Goal: Communication & Community: Answer question/provide support

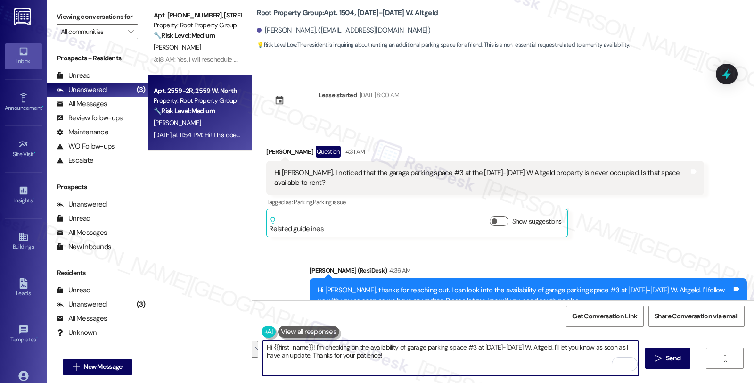
scroll to position [415, 0]
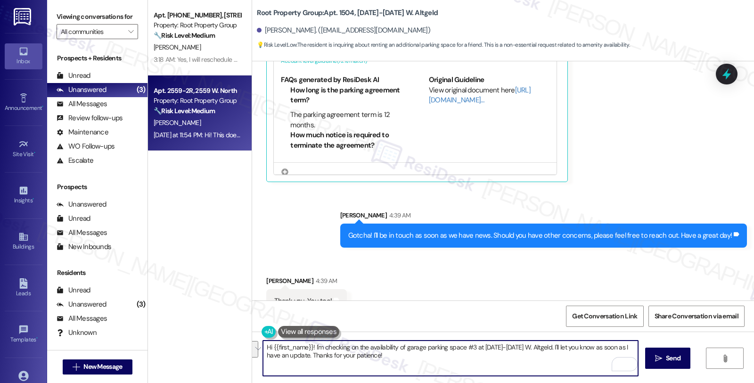
click at [218, 127] on div "[PERSON_NAME]" at bounding box center [197, 123] width 89 height 12
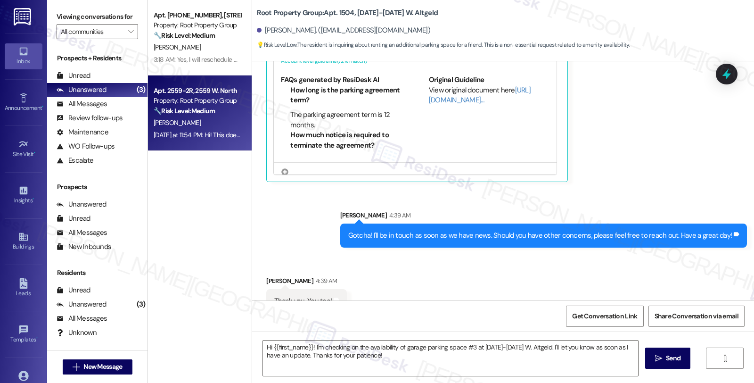
type textarea "Fetching suggested responses. Please feel free to read through the conversation…"
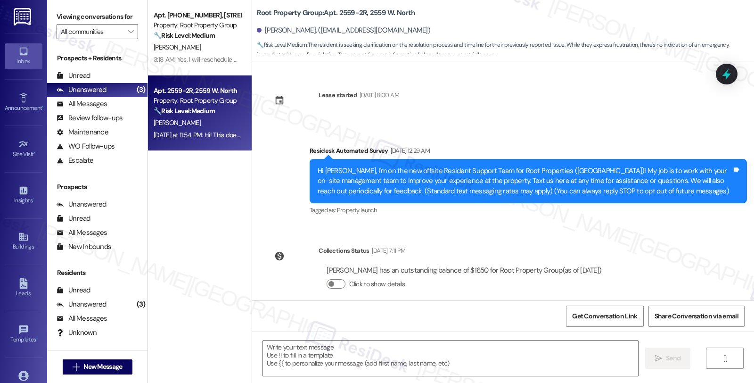
scroll to position [2702, 0]
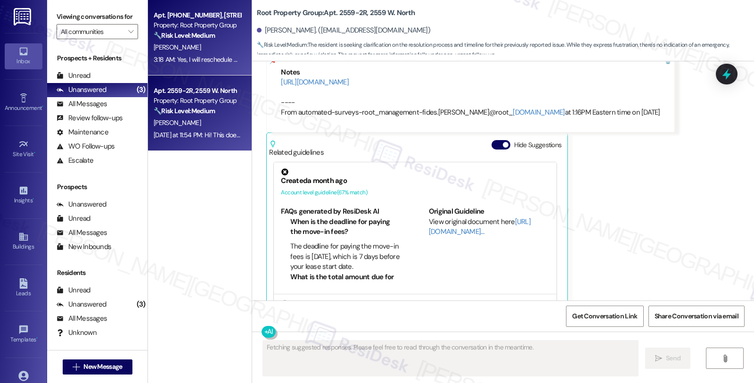
type textarea "Fetching suggested responses. Please feel free to read through the conversation…"
click at [229, 44] on div "[PERSON_NAME]" at bounding box center [197, 47] width 89 height 12
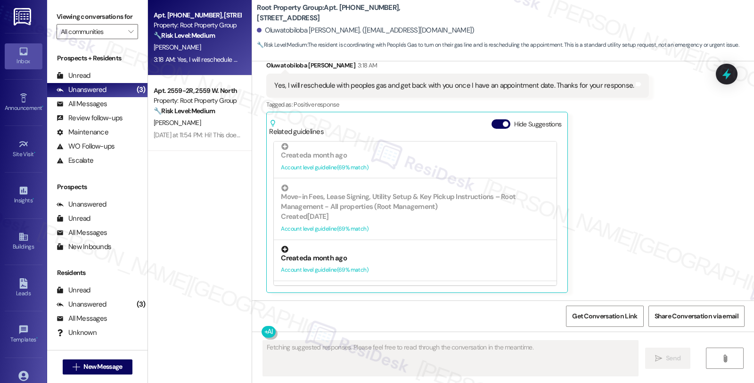
scroll to position [157, 0]
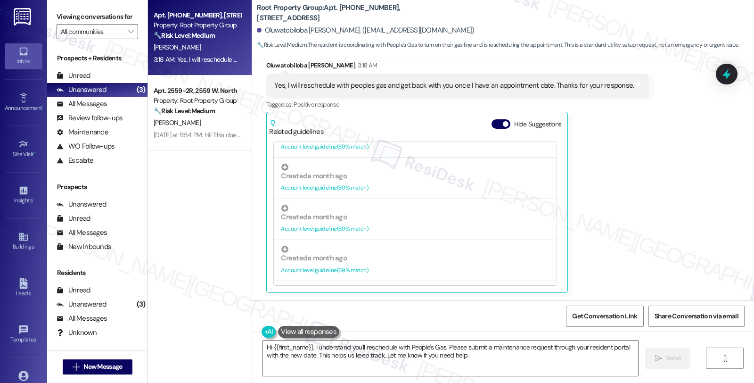
type textarea "Hi {{first_name}}, I understand you'll reschedule with People's Gas. Please sub…"
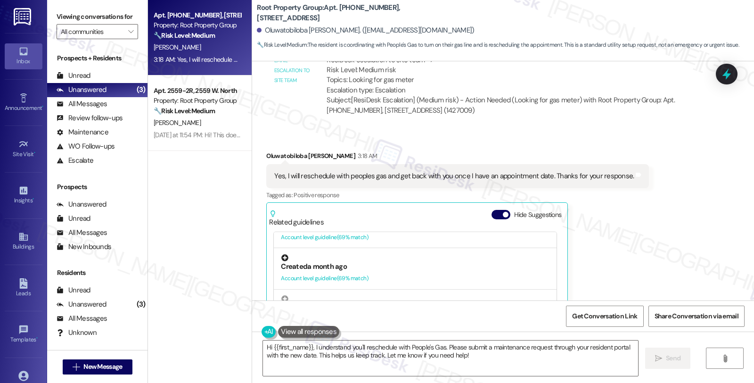
scroll to position [650, 0]
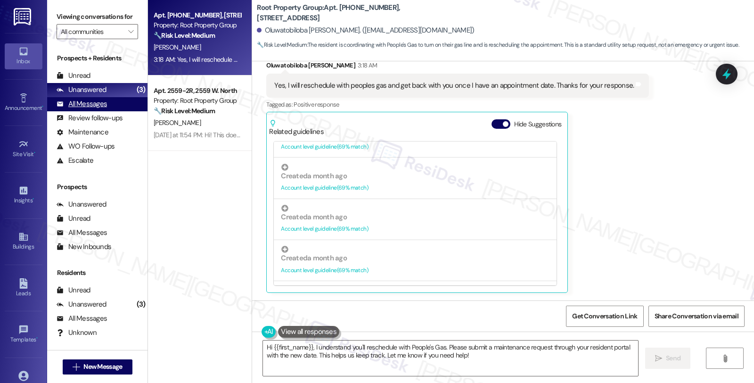
click at [100, 109] on div "All Messages" at bounding box center [82, 104] width 50 height 10
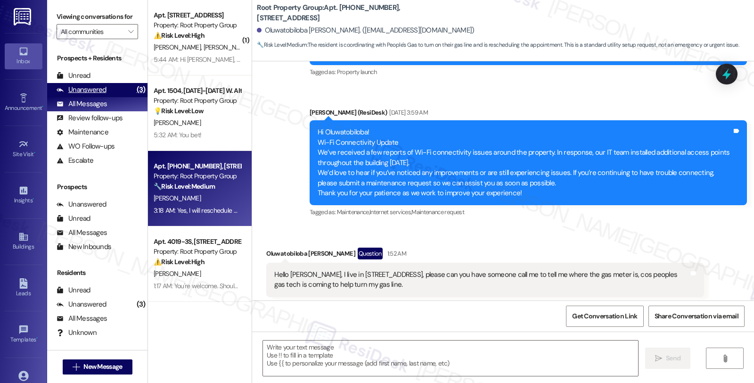
type textarea "Fetching suggested responses. Please feel free to read through the conversation…"
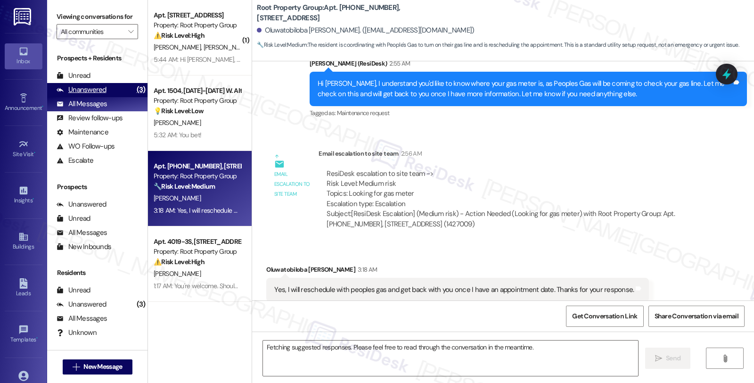
click at [101, 95] on div "Unanswered" at bounding box center [82, 90] width 50 height 10
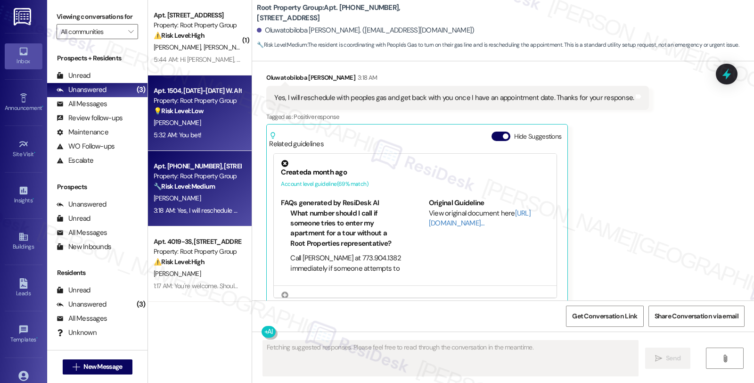
scroll to position [649, 0]
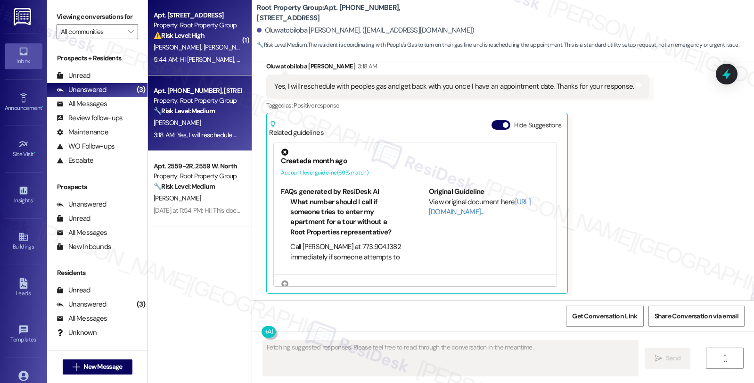
click at [228, 57] on div "5:44 AM: Hi Sarah, have you received a response regarding what we can use to ha…" at bounding box center [609, 59] width 911 height 8
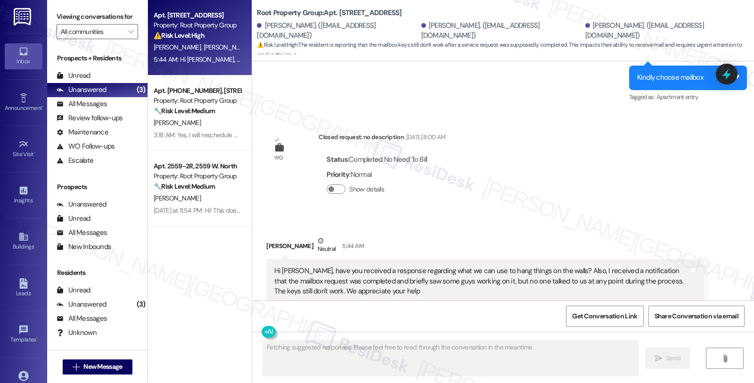
scroll to position [2412, 0]
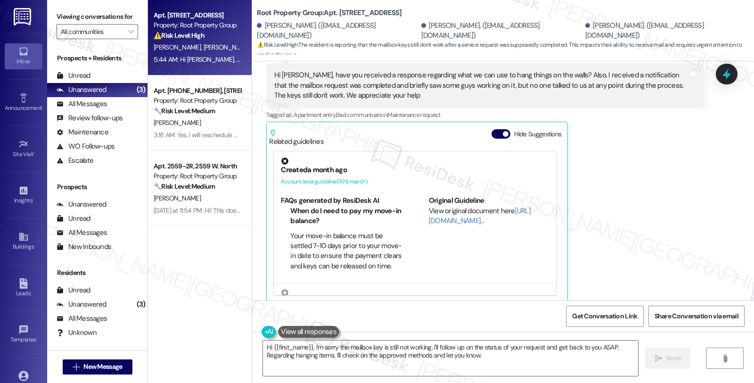
click at [686, 210] on div "Estefania Quinones Neutral 5:44 AM Hi Sarah, have you received a response regar…" at bounding box center [484, 171] width 437 height 262
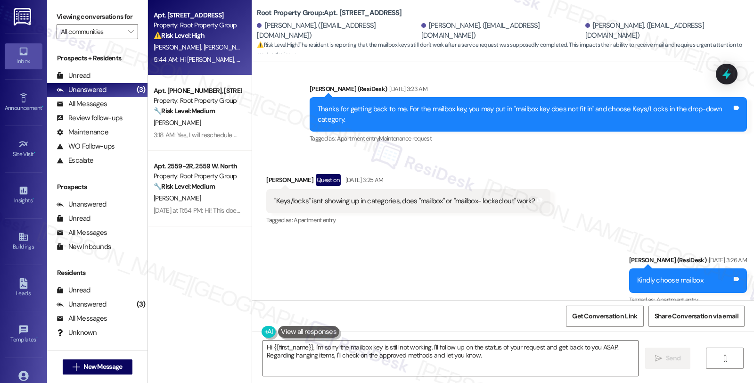
scroll to position [1993, 0]
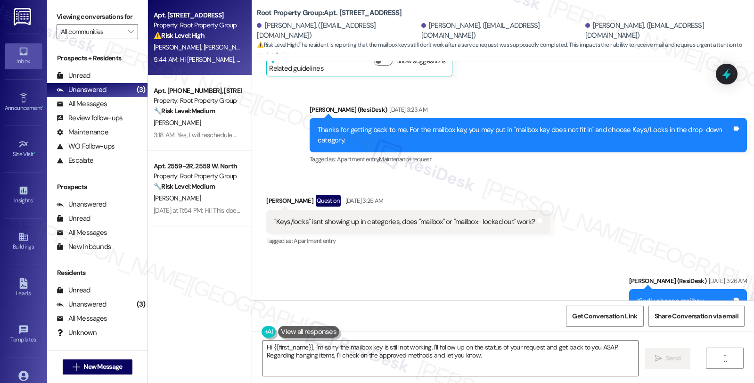
click at [338, 10] on b "Root Property Group: Apt. 1505 Huron - 1, 1505 W. Huron Street" at bounding box center [329, 13] width 145 height 10
copy b "1505"
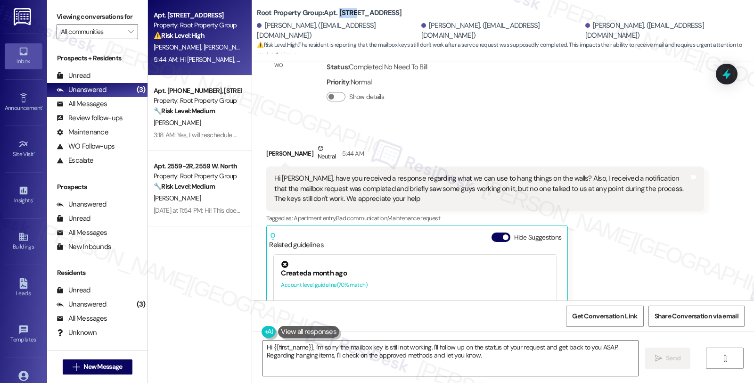
scroll to position [2307, 0]
drag, startPoint x: 261, startPoint y: 142, endPoint x: 311, endPoint y: 146, distance: 50.5
click at [311, 146] on div "Estefania Quinones Neutral 5:44 AM" at bounding box center [484, 156] width 437 height 23
copy div "[PERSON_NAME]"
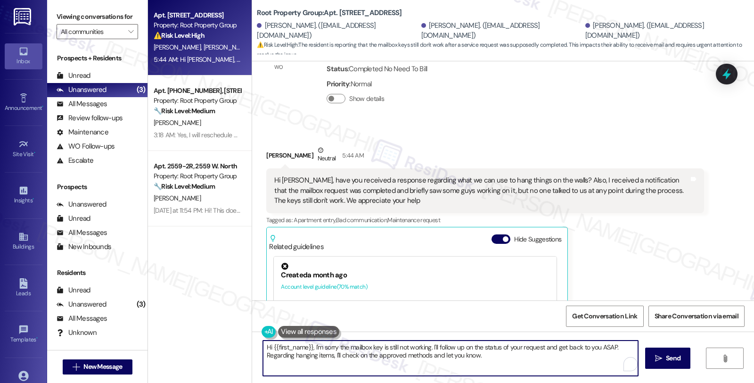
drag, startPoint x: 427, startPoint y: 348, endPoint x: 509, endPoint y: 354, distance: 82.2
click at [509, 354] on textarea "Hi {{first_name}}, I'm sorry the mailbox key is still not working. I'll follow …" at bounding box center [450, 357] width 375 height 35
drag, startPoint x: 308, startPoint y: 346, endPoint x: 481, endPoint y: 346, distance: 173.4
click at [481, 346] on textarea "Hi {{first_name}}, I'm sorry the mailbox key is still not working. I see" at bounding box center [450, 357] width 375 height 35
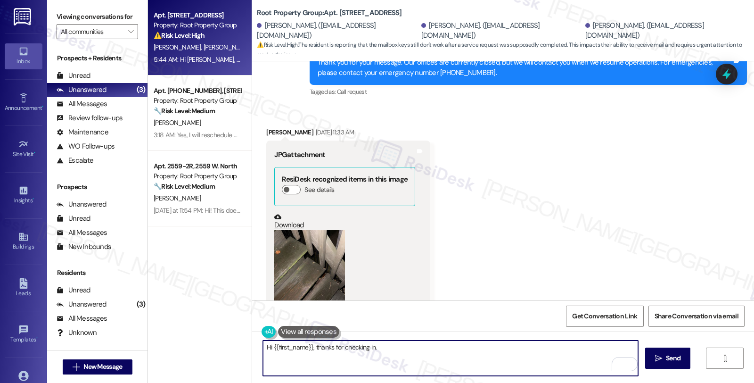
scroll to position [1051, 0]
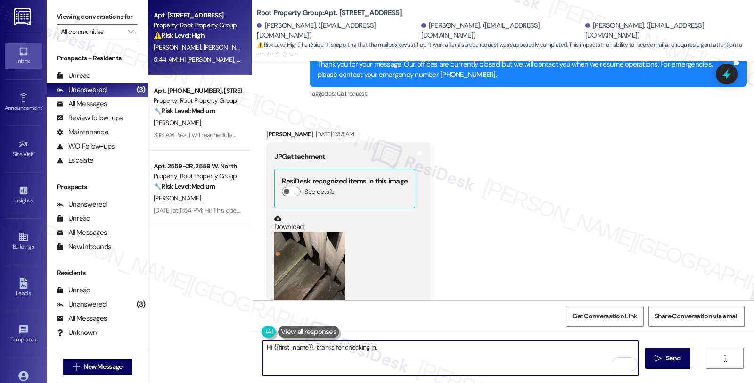
click at [312, 267] on button "Zoom image" at bounding box center [309, 279] width 71 height 94
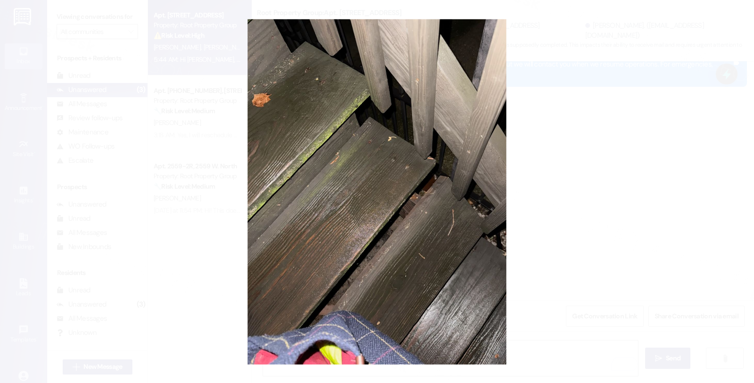
click at [537, 229] on button "Unzoom image" at bounding box center [377, 191] width 754 height 383
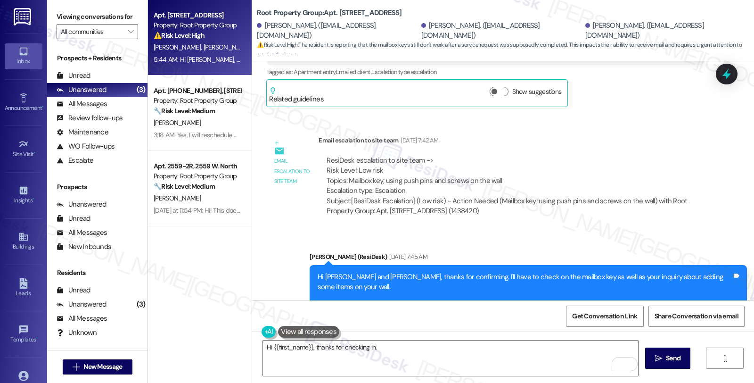
scroll to position [528, 0]
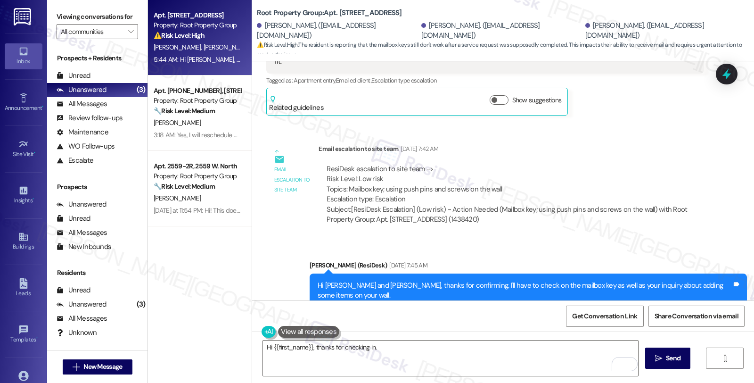
drag, startPoint x: 651, startPoint y: 217, endPoint x: 644, endPoint y: 220, distance: 7.0
click at [651, 217] on div "ResiDesk escalation to site team -> Risk Level: Low risk Topics: Mailbox key; u…" at bounding box center [510, 194] width 385 height 75
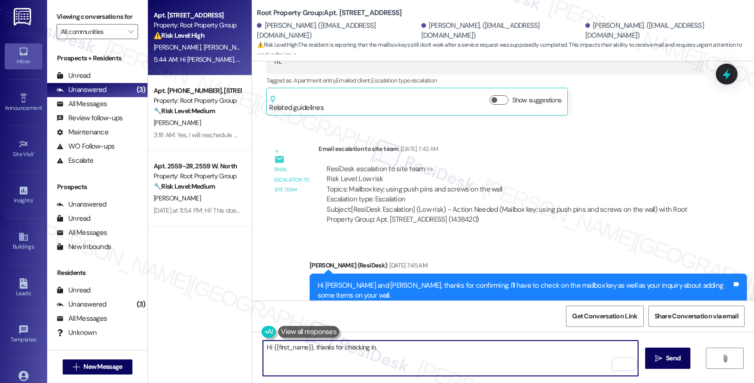
click at [382, 347] on textarea "Hi {{first_name}}, thanks for checking in." at bounding box center [450, 357] width 375 height 35
click at [400, 352] on textarea "Hi {{first_name}}, thanks for checking in." at bounding box center [450, 357] width 375 height 35
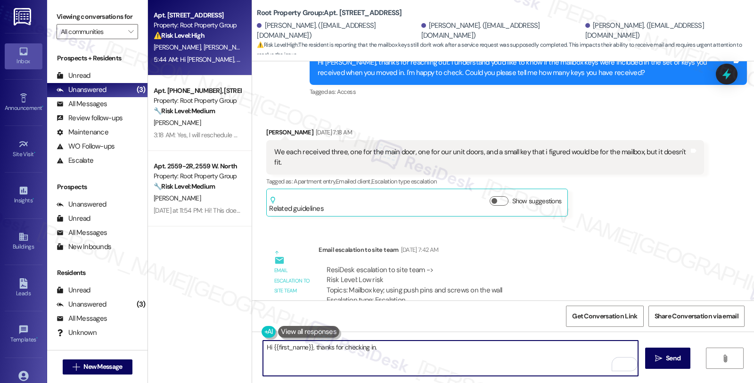
scroll to position [423, 0]
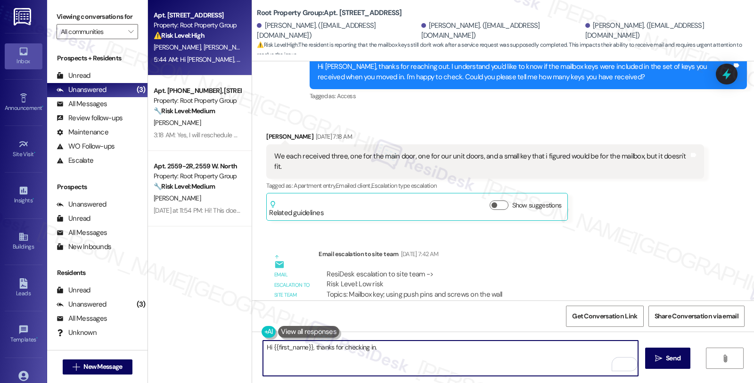
click at [409, 347] on textarea "Hi {{first_name}}, thanks for checking in." at bounding box center [450, 357] width 375 height 35
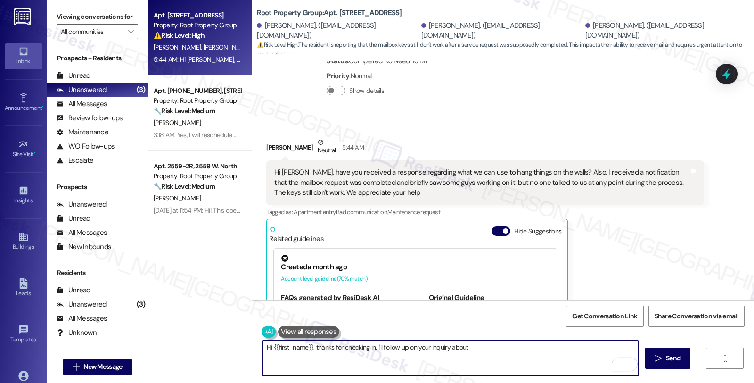
scroll to position [2307, 0]
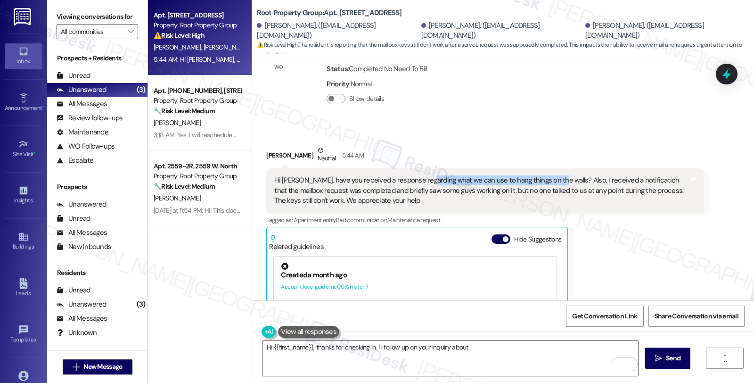
drag, startPoint x: 411, startPoint y: 170, endPoint x: 540, endPoint y: 171, distance: 129.1
click at [540, 175] on div "Hi [PERSON_NAME], have you received a response regarding what we can use to han…" at bounding box center [481, 190] width 414 height 30
copy div "what we can use to hang things on the walls"
click at [468, 345] on textarea "Hi {{first_name}}, thanks for checking in. I'll follow up on your inquiry about" at bounding box center [450, 357] width 375 height 35
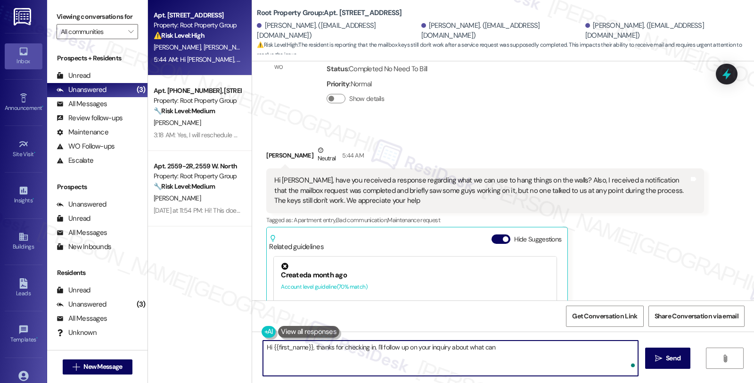
paste textarea "what we can use to hang things on the walls"
click at [493, 349] on textarea "Hi {{first_name}}, thanks for checking in. I'll follow up on your inquiry about…" at bounding box center [450, 357] width 375 height 35
click at [595, 349] on textarea "Hi {{first_name}}, thanks for checking in. I'll follow up on your inquiry about…" at bounding box center [450, 357] width 375 height 35
paste textarea "#36972-1"
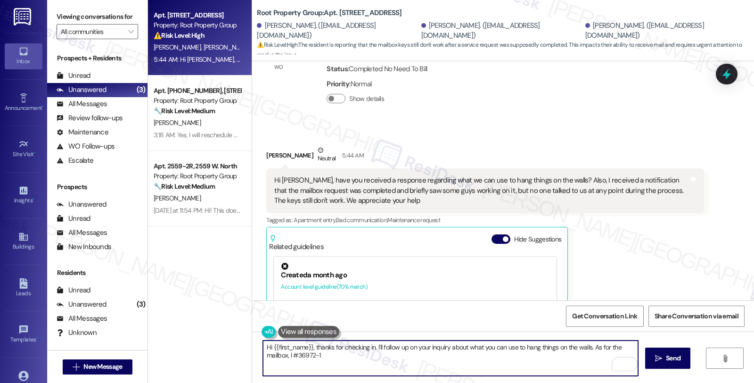
click at [288, 354] on textarea "Hi {{first_name}}, thanks for checking in. I'll follow up on your inquiry about…" at bounding box center [450, 357] width 375 height 35
click at [374, 355] on textarea "Hi {{first_name}}, thanks for checking in. I'll follow up on your inquiry about…" at bounding box center [450, 357] width 375 height 35
click at [429, 359] on textarea "Hi {{first_name}}, thanks for checking in. I'll follow up on your inquiry about…" at bounding box center [450, 357] width 375 height 35
click at [269, 366] on textarea "Hi {{first_name}}, thanks for checking in. I'll follow up on your inquiry about…" at bounding box center [450, 357] width 375 height 35
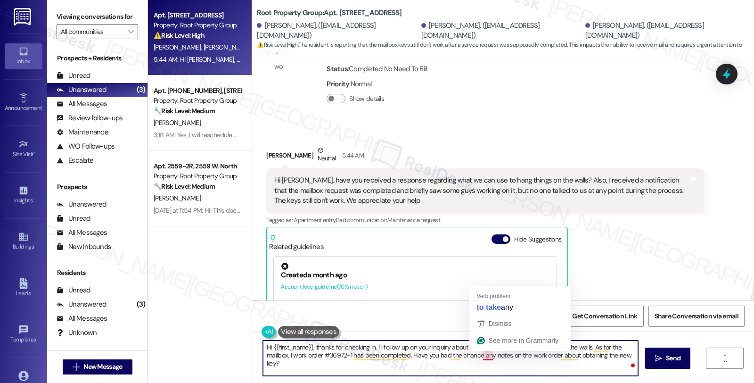
click at [477, 357] on textarea "Hi {{first_name}}, thanks for checking in. I'll follow up on your inquiry about…" at bounding box center [450, 357] width 375 height 35
click at [448, 363] on textarea "Hi {{first_name}}, thanks for checking in. I'll follow up on your inquiry about…" at bounding box center [450, 357] width 375 height 35
type textarea "Hi {{first_name}}, thanks for checking in. I'll follow up on your inquiry about…"
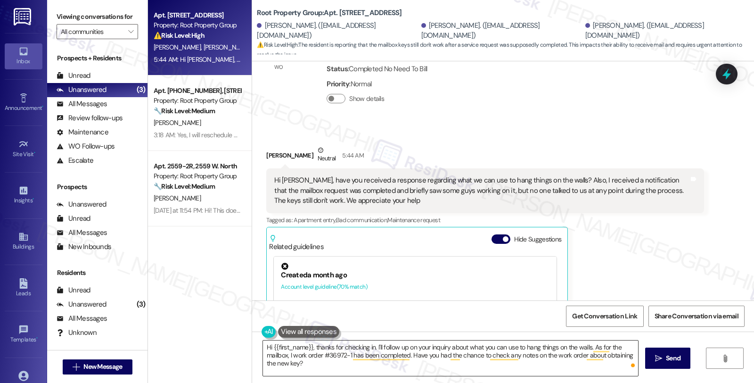
click at [373, 367] on textarea "Hi {{first_name}}, thanks for checking in. I'll follow up on your inquiry about…" at bounding box center [450, 357] width 375 height 35
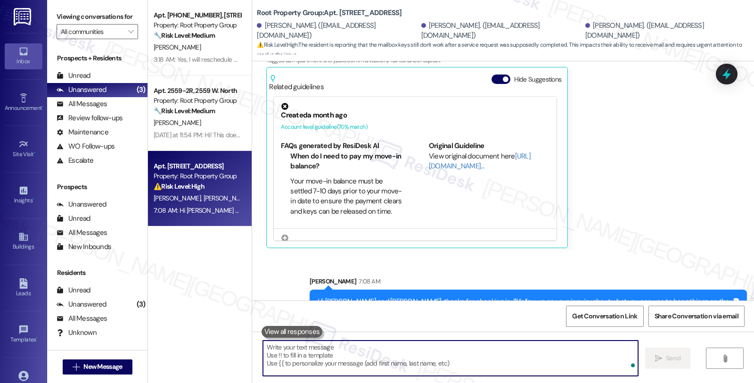
scroll to position [2497, 0]
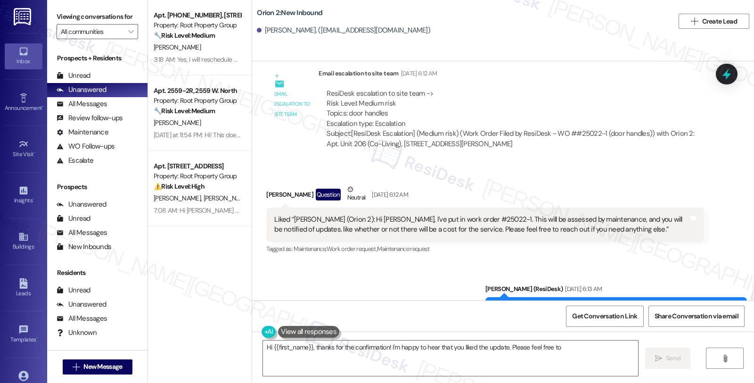
scroll to position [739, 0]
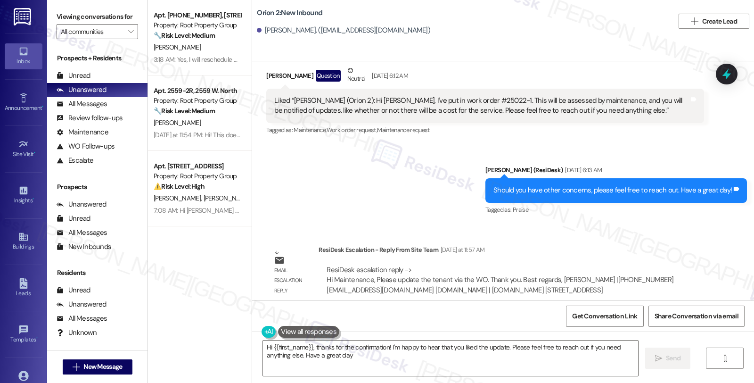
type textarea "Hi {{first_name}}, thanks for the confirmation! I'm happy to hear that you like…"
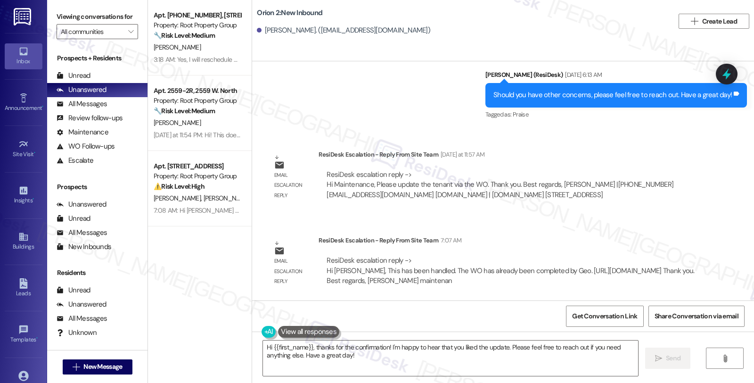
scroll to position [844, 0]
click at [681, 191] on div "ResiDesk escalation reply -> Hi Maintenance, Please update the tenant via the W…" at bounding box center [510, 185] width 385 height 44
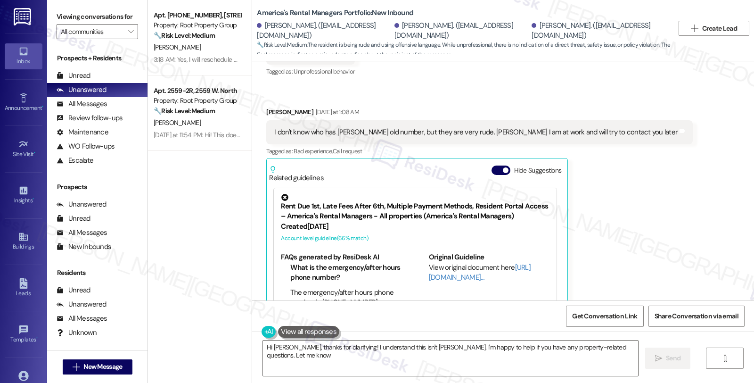
type textarea "Hi Kathleen, thanks for clarifying! I understand this isn't Miah. I'm happy to …"
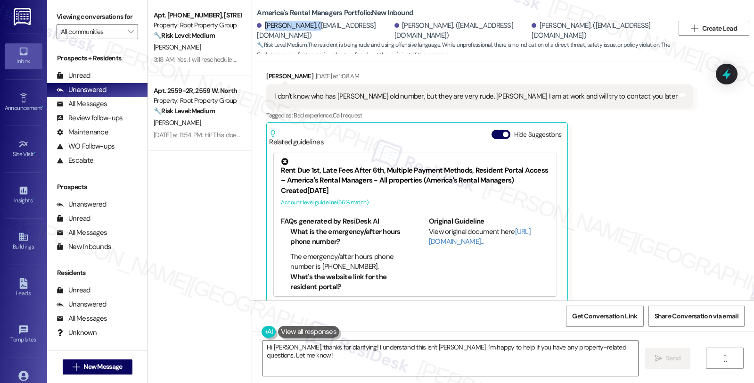
drag, startPoint x: 258, startPoint y: 30, endPoint x: 305, endPoint y: 30, distance: 46.6
click at [305, 30] on div "Kathleen Radatti. (radkat16@icloud.com)" at bounding box center [324, 31] width 135 height 20
copy div "Kathleen Radatti"
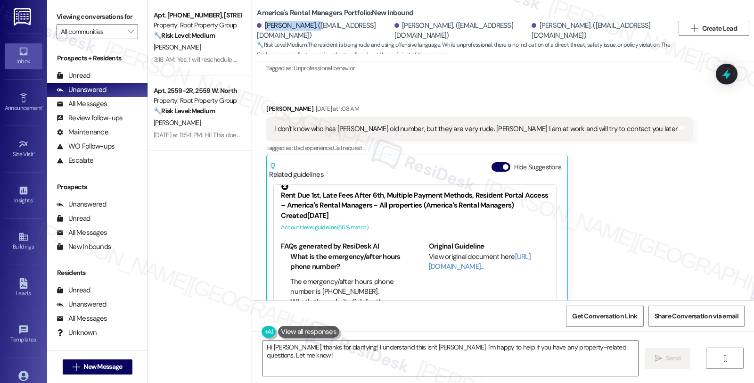
scroll to position [454, 0]
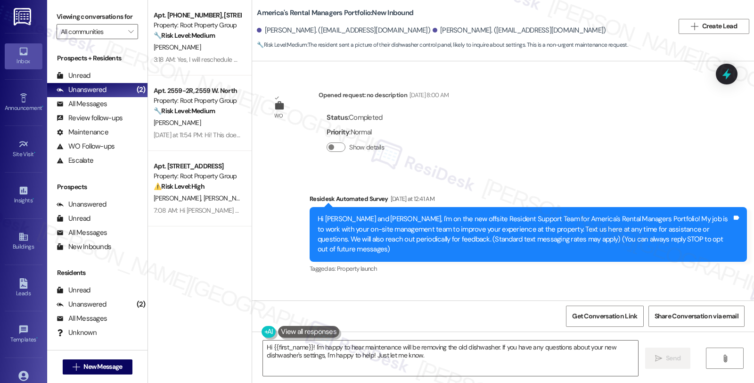
scroll to position [1269, 0]
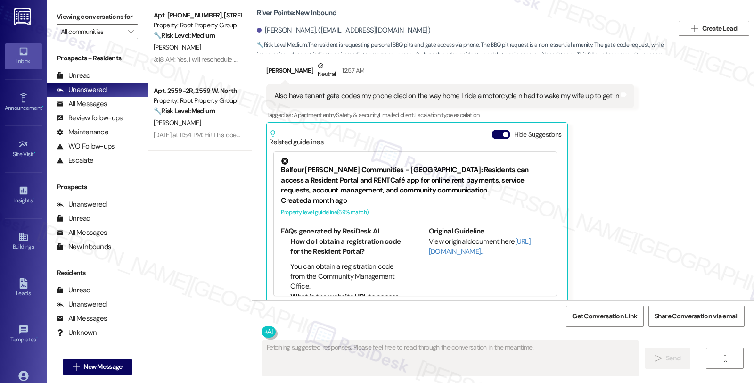
scroll to position [208, 0]
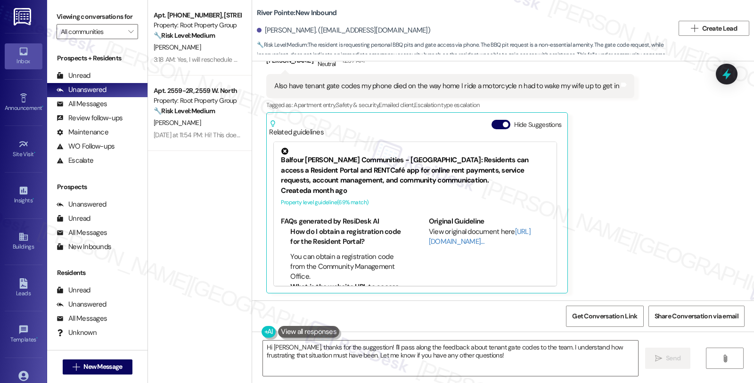
click at [606, 212] on div "[PERSON_NAME] Neutral 12:57 AM Also have tenant gate codes my phone died on the…" at bounding box center [450, 172] width 368 height 242
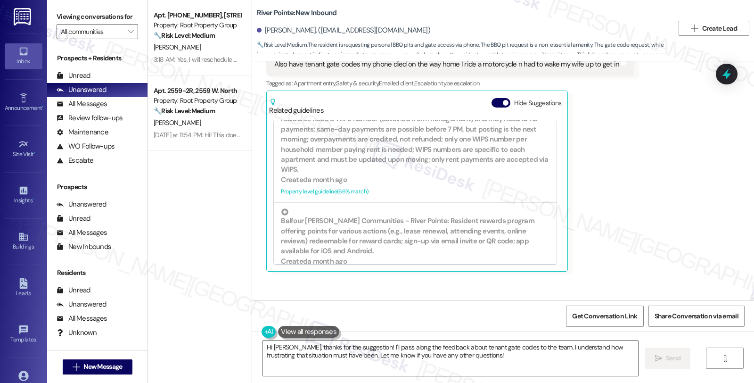
scroll to position [216, 0]
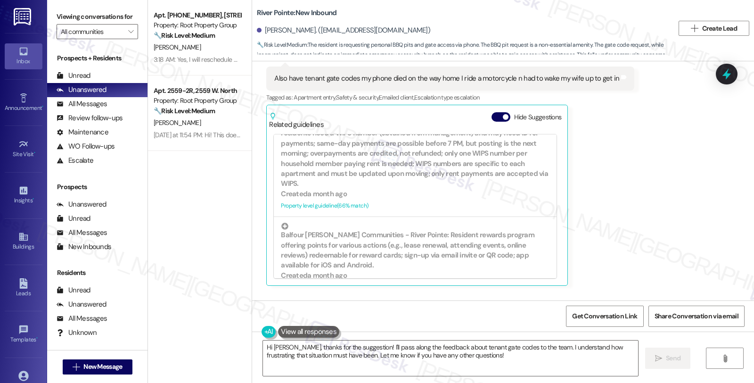
click at [628, 179] on div "Received via SMS [PERSON_NAME] 12:19 AM The ability to have our own bbq [PERSON…" at bounding box center [503, 118] width 502 height 350
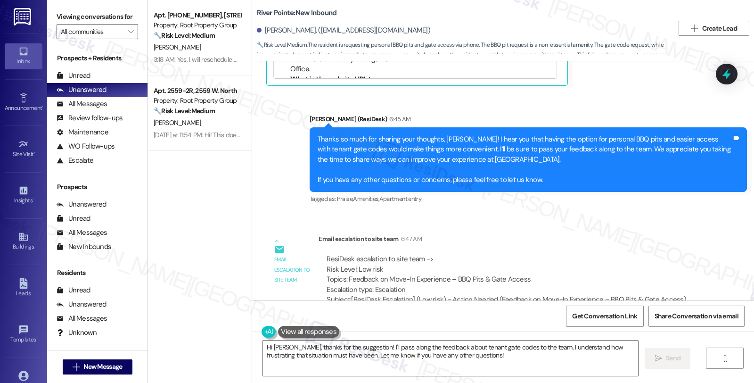
scroll to position [418, 0]
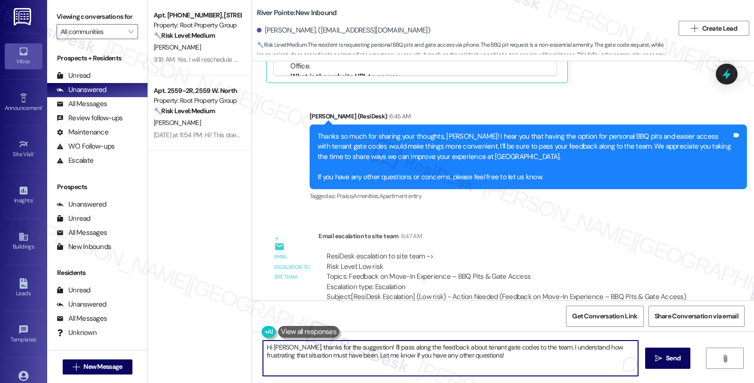
drag, startPoint x: 289, startPoint y: 348, endPoint x: 489, endPoint y: 375, distance: 201.7
click at [489, 375] on div "Hi Michael, thanks for the suggestion! I'll pass along the feedback about tenan…" at bounding box center [450, 358] width 376 height 36
click at [414, 354] on textarea "Hi Michael,, I hope you're doing greta." at bounding box center [450, 357] width 375 height 35
paste textarea "We do not have resident gate codes only the mobile app. Residents are not permi…"
click at [363, 345] on textarea "Hi Michael,, I hope you're doing great. We do not have resident gate codes only…" at bounding box center [450, 357] width 375 height 35
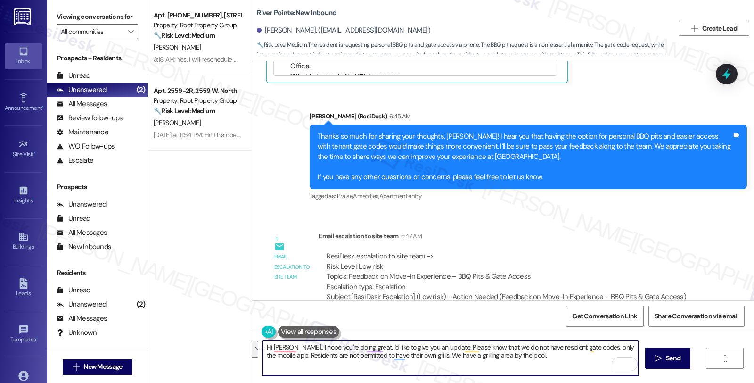
drag, startPoint x: 531, startPoint y: 355, endPoint x: 200, endPoint y: 344, distance: 331.4
click at [200, 344] on div "Apt. 5051-01-304, 5051 N. Kenmore Avenue Property: Root Property Group 🔧 Risk L…" at bounding box center [451, 191] width 606 height 383
click at [368, 361] on textarea "Hi Michael,, I hope you're doing great. I'd like to give you an update. Please …" at bounding box center [450, 357] width 375 height 35
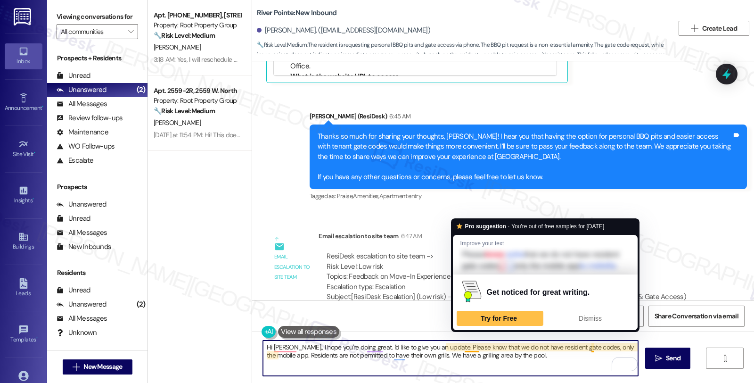
click at [520, 352] on textarea "Hi Michael,, I hope you're doing great. I'd like to give you an update. Please …" at bounding box center [450, 357] width 375 height 35
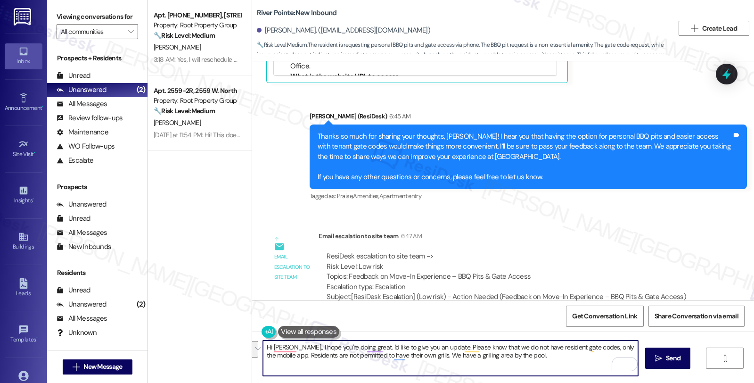
drag, startPoint x: 521, startPoint y: 362, endPoint x: 291, endPoint y: 350, distance: 230.2
click at [291, 350] on textarea "Hi Michael,, I hope you're doing great. I'd like to give you an update. Please …" at bounding box center [450, 357] width 375 height 35
paste textarea "’re doing well! I just wanted to share a quick update. Please note that residen…"
click at [577, 348] on textarea "Hi Michael,, I hope you’re doing well! I just wanted to share a quick update. P…" at bounding box center [450, 357] width 375 height 35
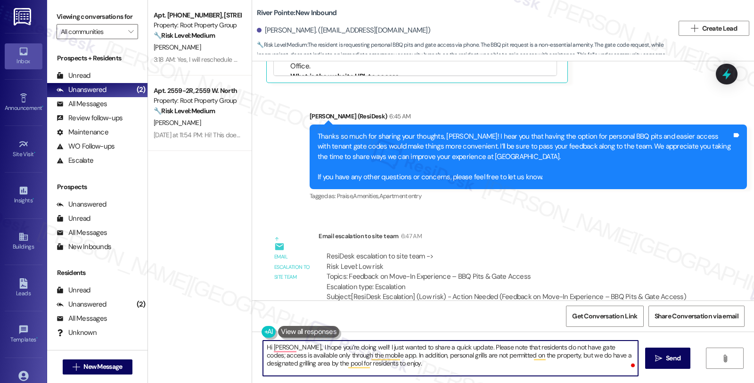
click at [423, 369] on textarea "Hi Michael,, I hope you’re doing well! I just wanted to share a quick update. P…" at bounding box center [450, 357] width 375 height 35
click at [391, 364] on textarea "Hi Michael,, I hope you’re doing well! I just wanted to share a quick update. P…" at bounding box center [450, 357] width 375 height 35
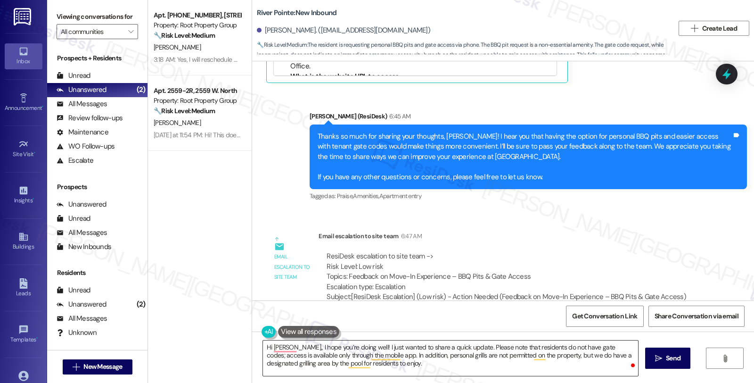
click at [395, 369] on textarea "Hi Michael,, I hope you’re doing well! I just wanted to share a quick update. P…" at bounding box center [450, 357] width 375 height 35
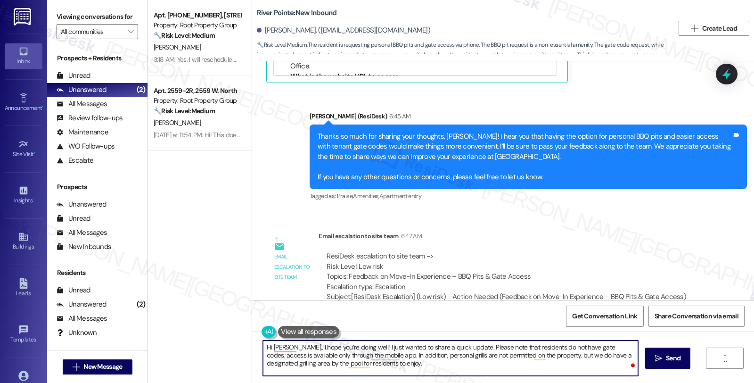
paste textarea "Should you have other concerns, please feel free to reach out."
type textarea "Hi Michael,, I hope you’re doing well! I just wanted to share a quick update. P…"
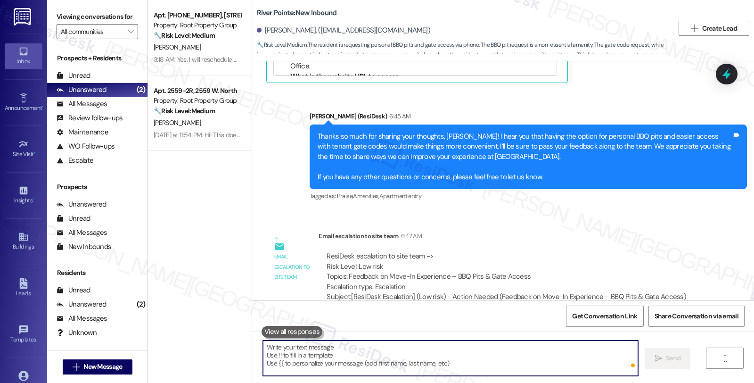
scroll to position [530, 0]
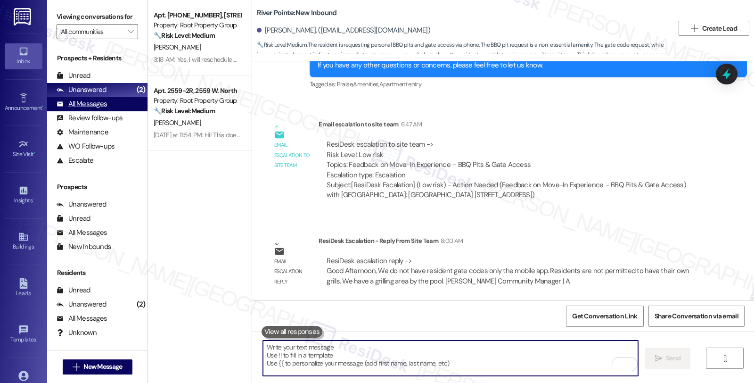
click at [98, 109] on div "All Messages" at bounding box center [82, 104] width 50 height 10
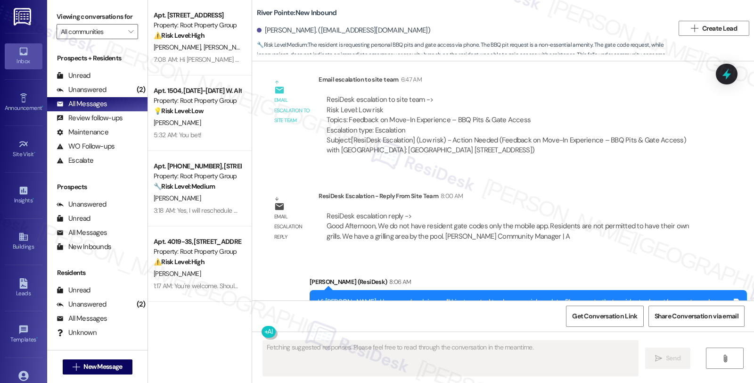
scroll to position [629, 0]
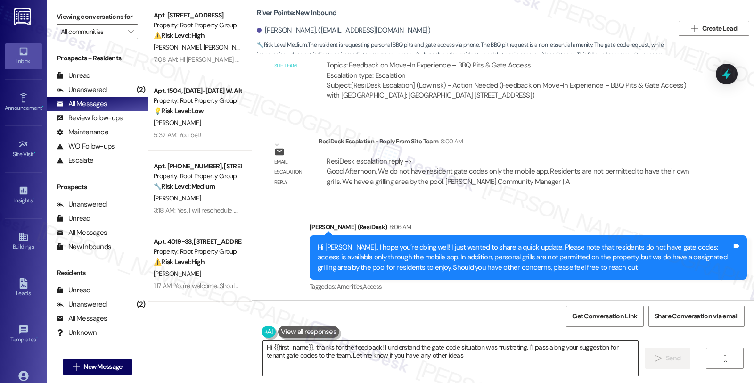
type textarea "Hi {{first_name}}, thanks for the feedback! I understand the gate code situatio…"
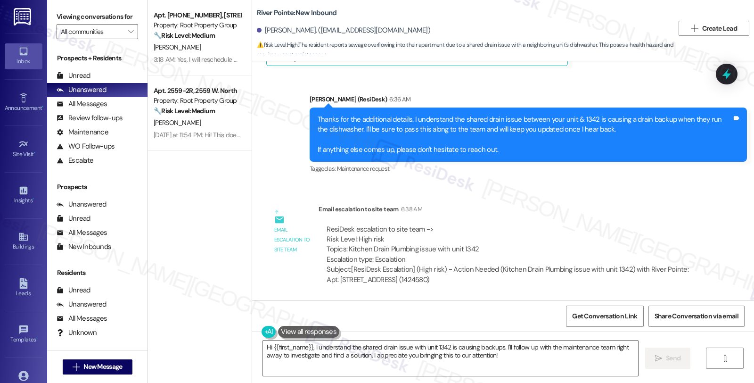
scroll to position [9032, 0]
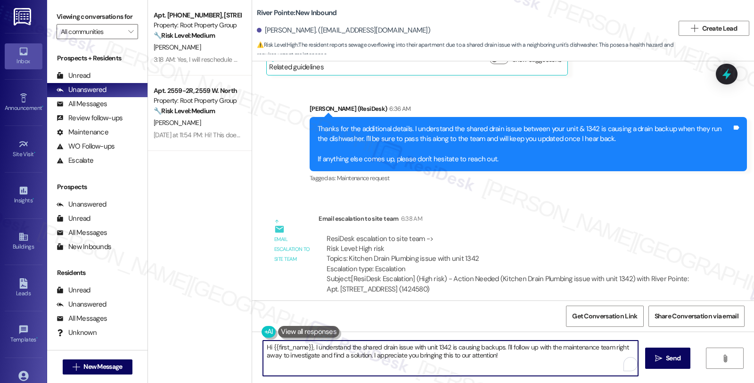
drag, startPoint x: 297, startPoint y: 318, endPoint x: 350, endPoint y: 308, distance: 53.7
click at [350, 308] on div "Announcement, sent via SMS Sarah (ResiDesk) Jul 22, 2025 at 3:38 AM Hi Donald! …" at bounding box center [503, 252] width 502 height 383
click at [308, 345] on textarea "Hi {{first_name}}, I understand the shared drain issue with unit 1342 is causin…" at bounding box center [450, 357] width 375 height 35
click at [349, 347] on textarea "Hi {{first_name}},, just to give yo a" at bounding box center [450, 357] width 375 height 35
paste textarea "We will have a plumber scheduled to come out tomorrow 08/21/2025"
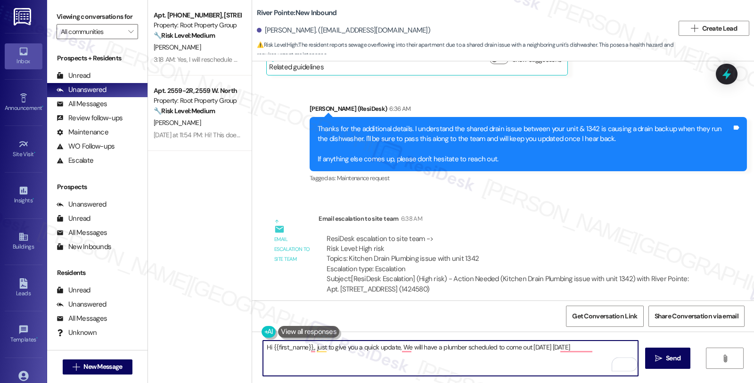
click at [402, 348] on textarea "Hi {{first_name}},, just to give you a quick update, We will have a plumber sch…" at bounding box center [450, 357] width 375 height 35
click at [594, 346] on textarea "Hi {{first_name}},, just to give you a quick update, we will have a plumber sch…" at bounding box center [450, 357] width 375 height 35
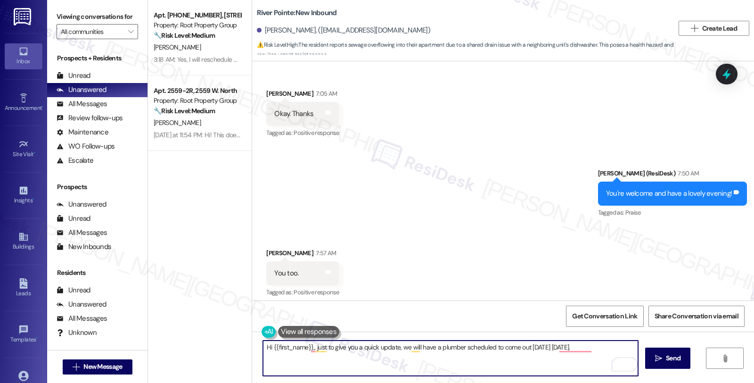
scroll to position [9294, 0]
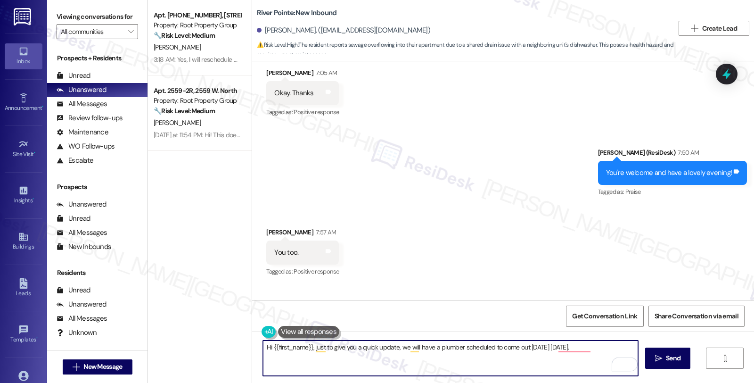
click at [364, 370] on textarea "Hi {{first_name}}, just to give you a quick update, we will have a plumber sche…" at bounding box center [450, 357] width 375 height 35
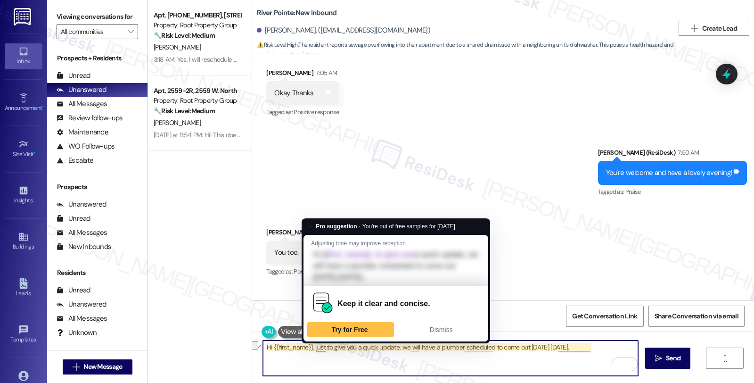
drag, startPoint x: 310, startPoint y: 346, endPoint x: 233, endPoint y: 346, distance: 76.3
click at [233, 346] on div "Apt. 5051-01-304, 5051 N. Kenmore Avenue Property: Root Property Group 🔧 Risk L…" at bounding box center [451, 191] width 606 height 383
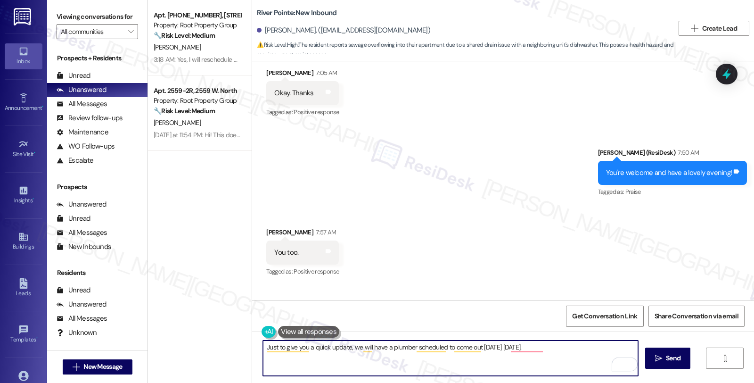
click at [266, 220] on div "Received via SMS Donald Morris 7:57 AM You too. Tags and notes Tagged as: Posit…" at bounding box center [302, 252] width 87 height 65
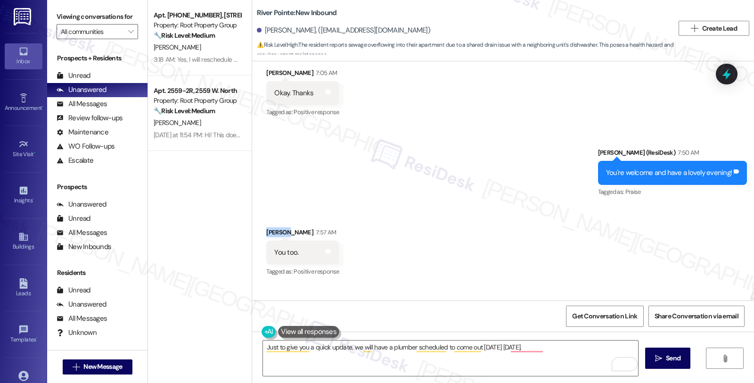
click at [266, 220] on div "Received via SMS Donald Morris 7:57 AM You too. Tags and notes Tagged as: Posit…" at bounding box center [302, 252] width 87 height 65
copy div "Donald"
click at [346, 347] on textarea "Just to give you a quick update, we will have a plumber scheduled to come out t…" at bounding box center [450, 357] width 375 height 35
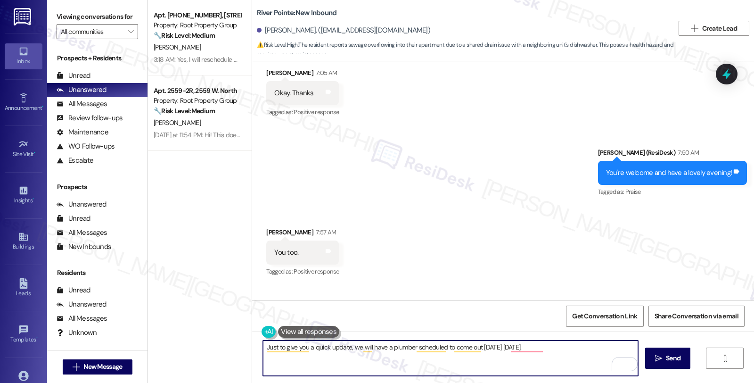
paste textarea "Donald"
type textarea "Just to give you a quick update, Donald, we will have a plumber scheduled to co…"
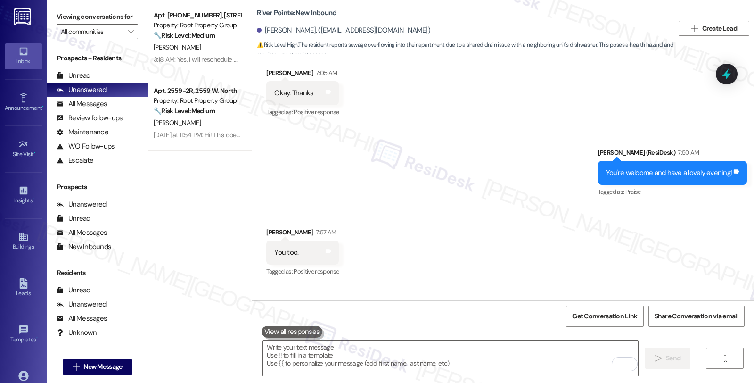
click at [613, 219] on div "Announcement, sent via SMS Sarah (ResiDesk) Jul 22, 2025 at 3:38 AM Hi Donald! …" at bounding box center [503, 180] width 502 height 239
click at [88, 109] on div "All Messages" at bounding box center [82, 104] width 50 height 10
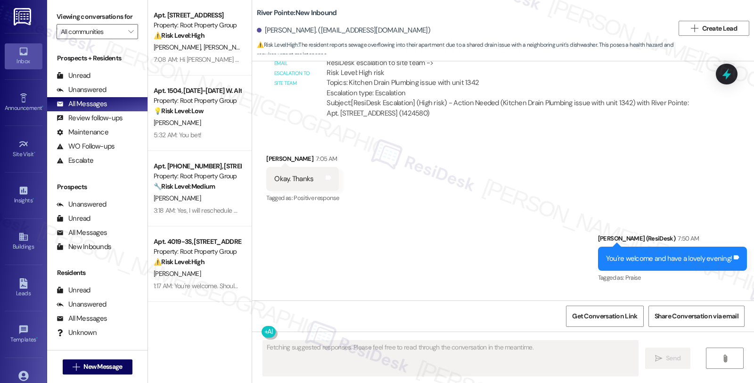
scroll to position [9373, 0]
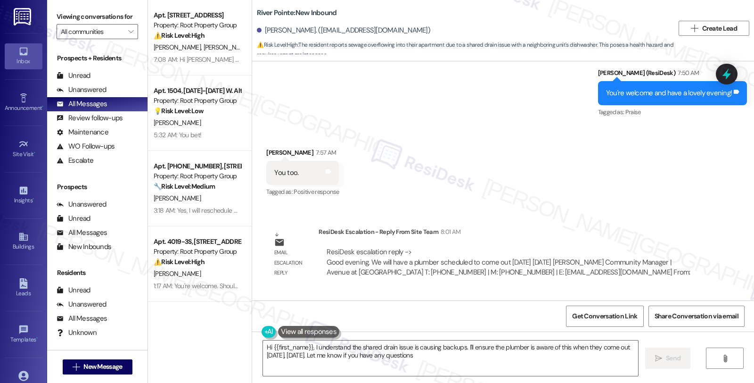
type textarea "Hi {{first_name}}, I understand the shared drain issue is causing backups. I'll…"
